Goal: Information Seeking & Learning: Learn about a topic

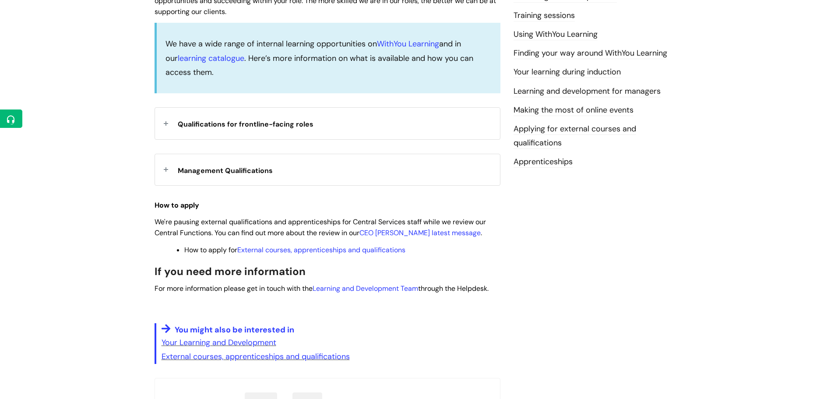
scroll to position [33, 0]
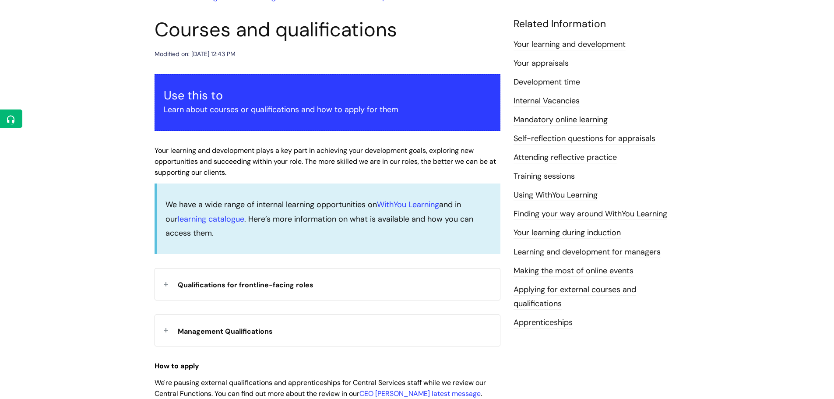
scroll to position [175, 0]
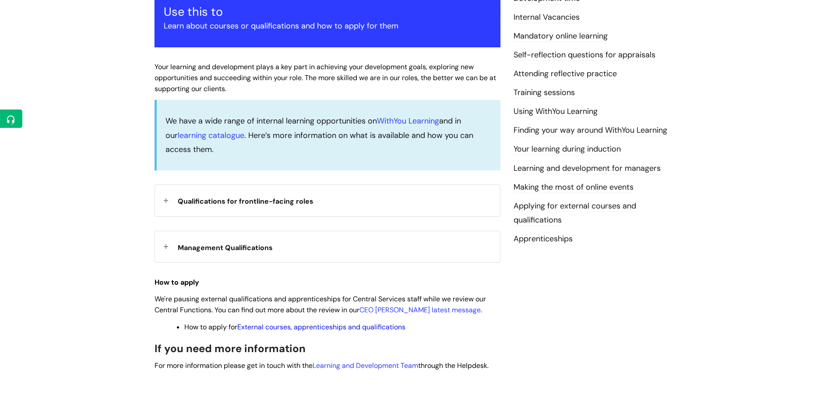
click at [297, 326] on link "External courses, apprenticeships and qualifications" at bounding box center [321, 326] width 168 height 9
